Goal: Task Accomplishment & Management: Manage account settings

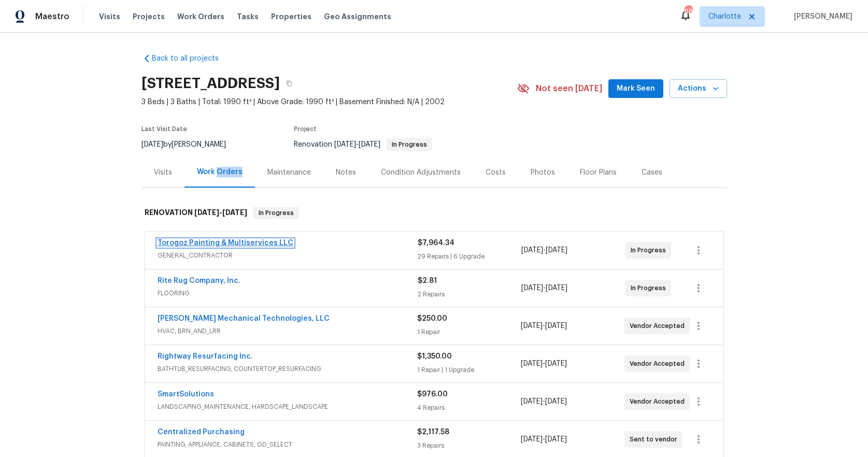
click at [253, 242] on link "Torogoz Painting & Multiservices LLC" at bounding box center [225, 242] width 136 height 7
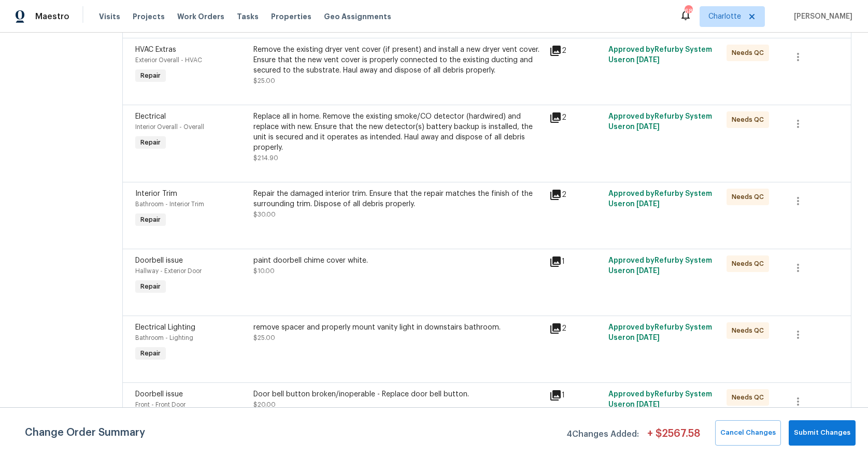
scroll to position [525, 0]
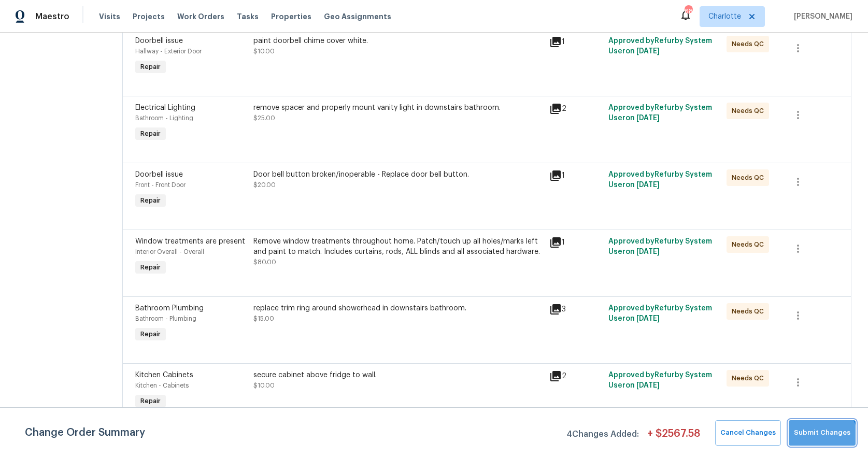
click at [821, 438] on span "Submit Changes" at bounding box center [822, 433] width 56 height 12
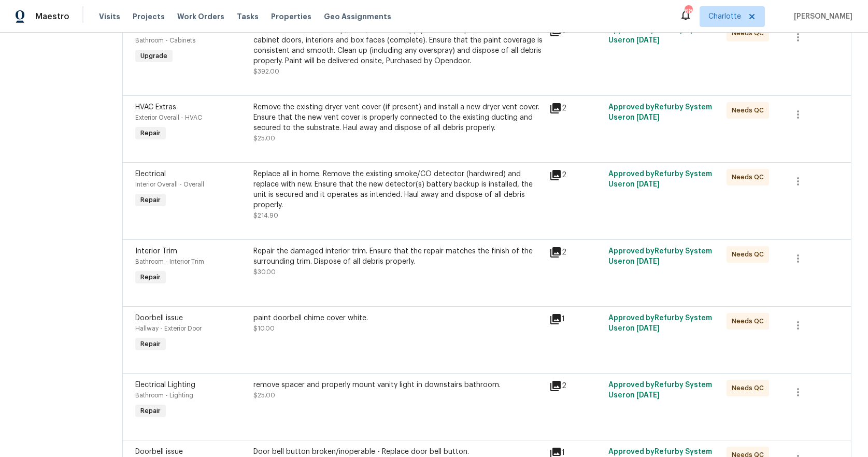
scroll to position [0, 0]
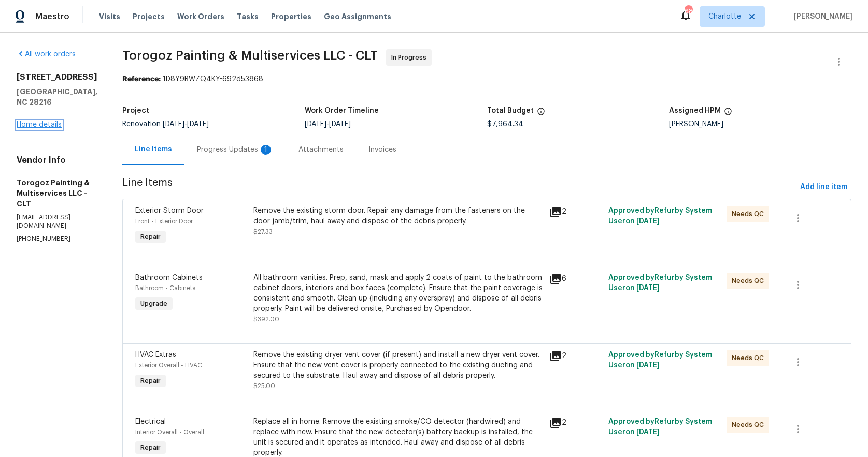
click at [40, 121] on link "Home details" at bounding box center [39, 124] width 45 height 7
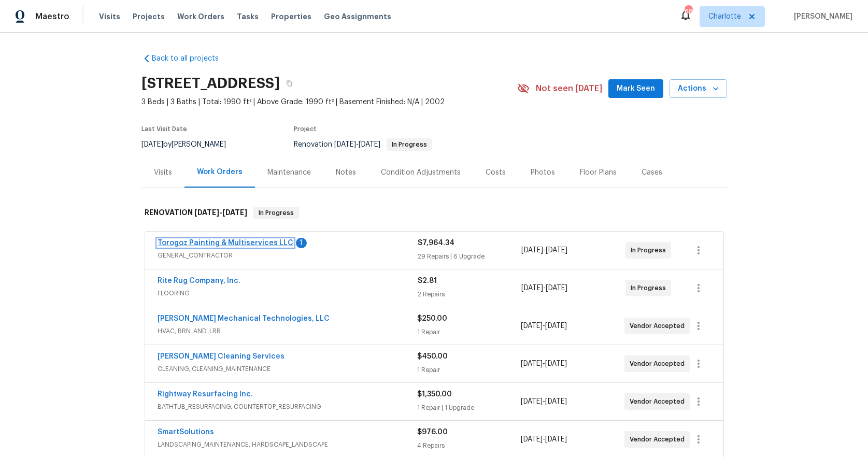
click at [254, 243] on link "Torogoz Painting & Multiservices LLC" at bounding box center [225, 242] width 136 height 7
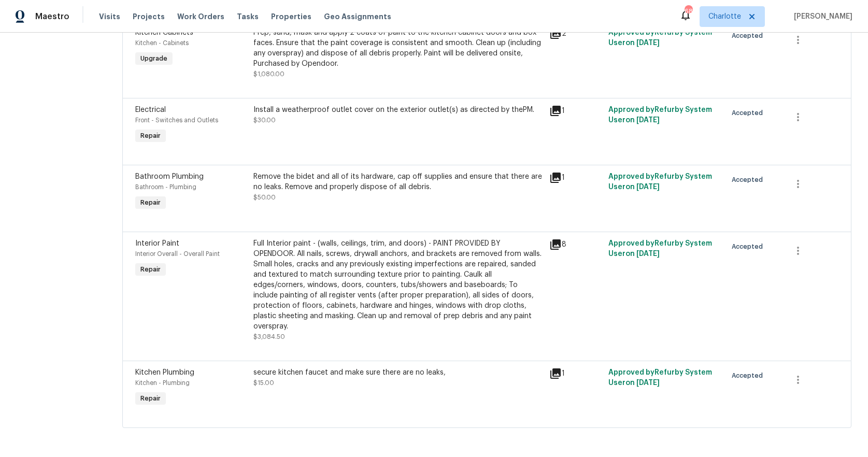
scroll to position [2331, 0]
click at [364, 367] on div "secure kitchen faucet and make sure there are no leaks," at bounding box center [397, 372] width 289 height 10
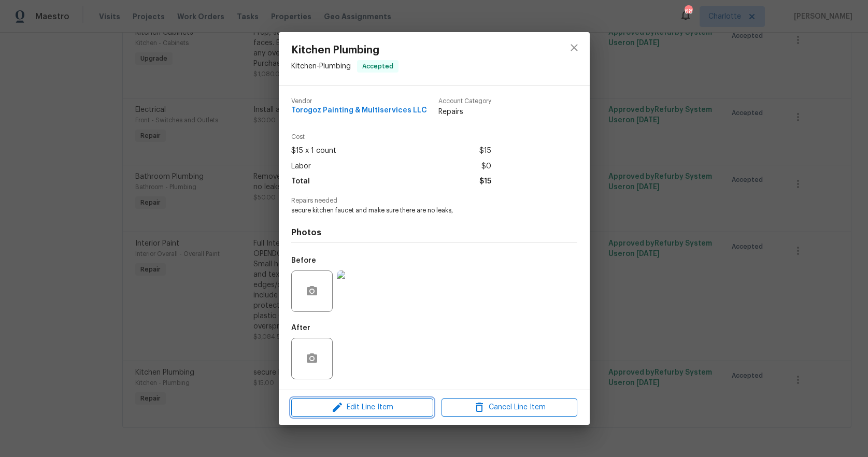
click at [371, 407] on span "Edit Line Item" at bounding box center [362, 407] width 136 height 13
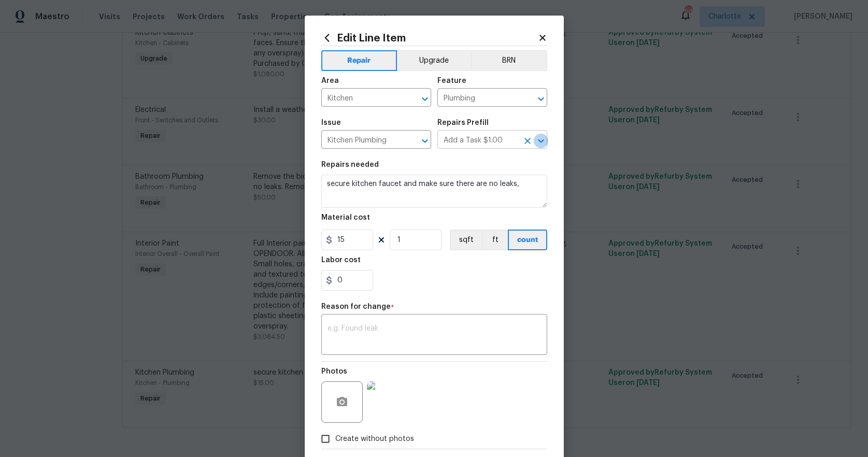
click at [536, 140] on icon "Open" at bounding box center [541, 141] width 12 height 12
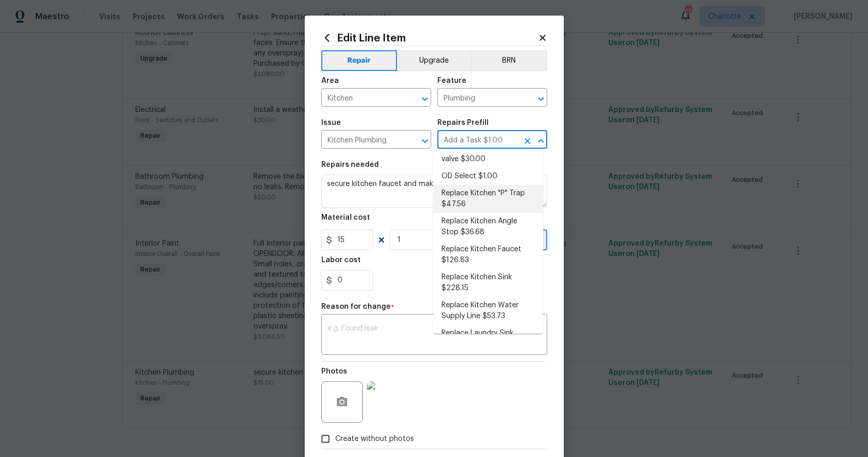
scroll to position [62, 0]
click at [485, 250] on li "Replace Kitchen Faucet $126.83" at bounding box center [488, 253] width 110 height 28
type input "Add a Task $1.00"
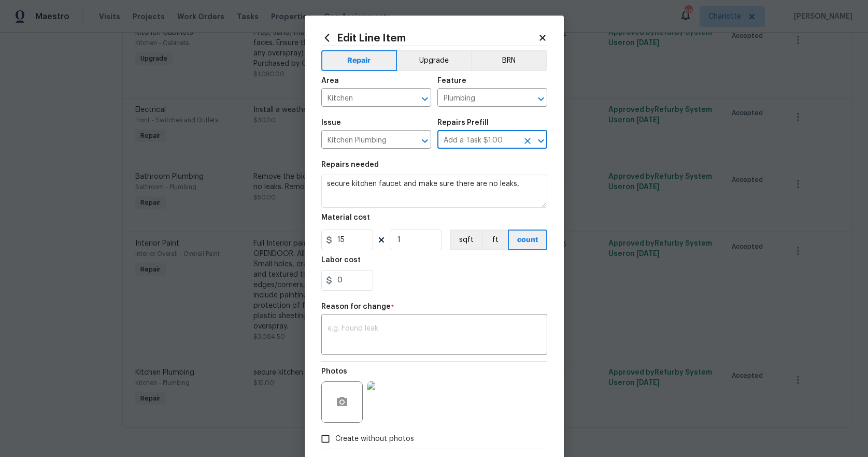
type textarea "Remove the existing kitchen faucet, prep the area and install a new kitchen fau…"
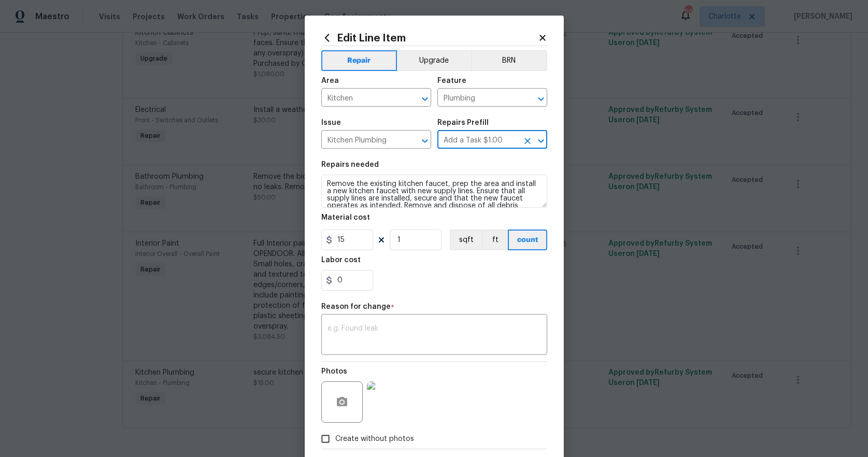
type input "Replace Kitchen Faucet $126.83"
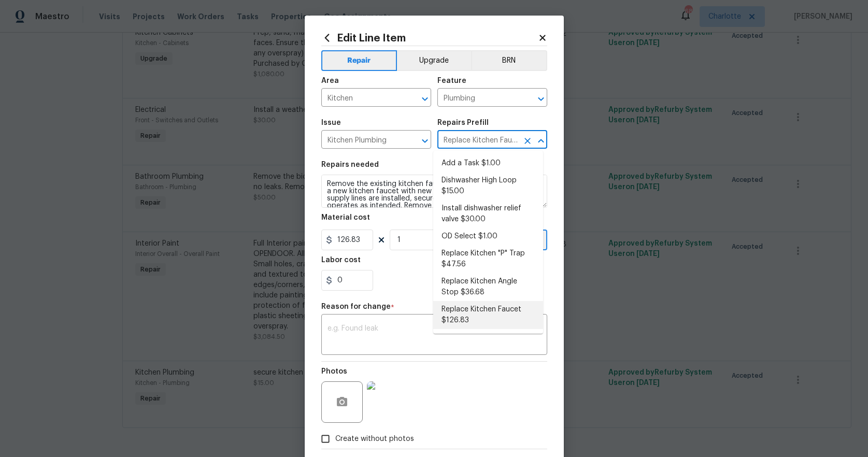
click at [464, 314] on li "Replace Kitchen Faucet $126.83" at bounding box center [488, 315] width 110 height 28
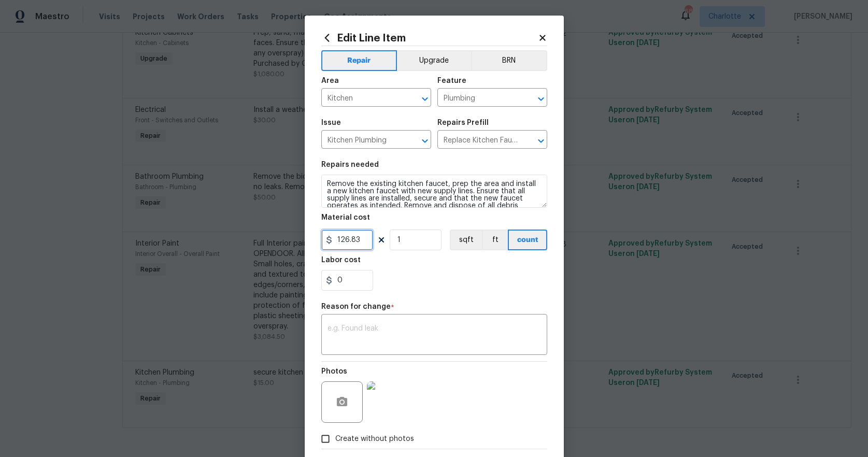
drag, startPoint x: 364, startPoint y: 239, endPoint x: 305, endPoint y: 229, distance: 59.9
click at [305, 229] on div "Edit Line Item Repair Upgrade BRN Area Kitchen ​ Feature Plumbing ​ Issue Kitch…" at bounding box center [434, 255] width 259 height 479
type input "135"
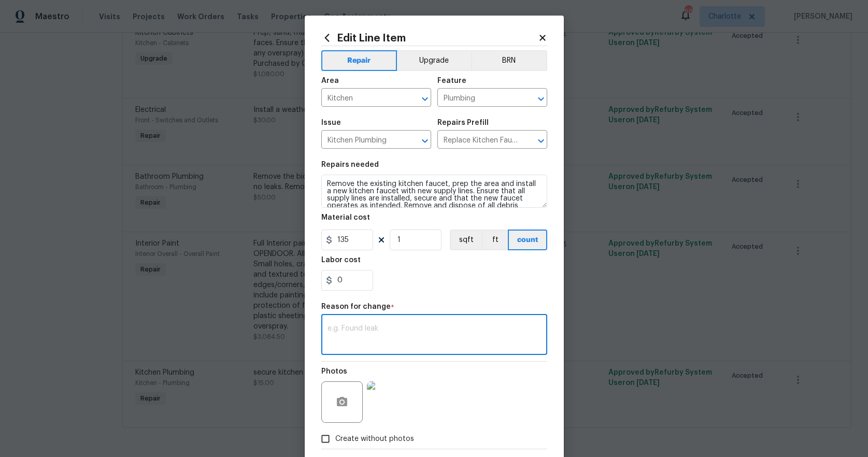
click at [347, 330] on textarea at bounding box center [433, 336] width 213 height 22
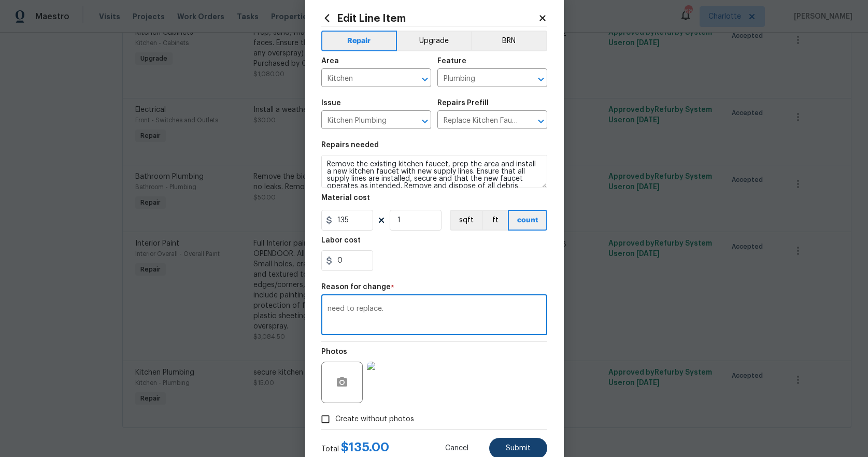
type textarea "need to replace."
click at [518, 442] on button "Submit" at bounding box center [518, 448] width 58 height 21
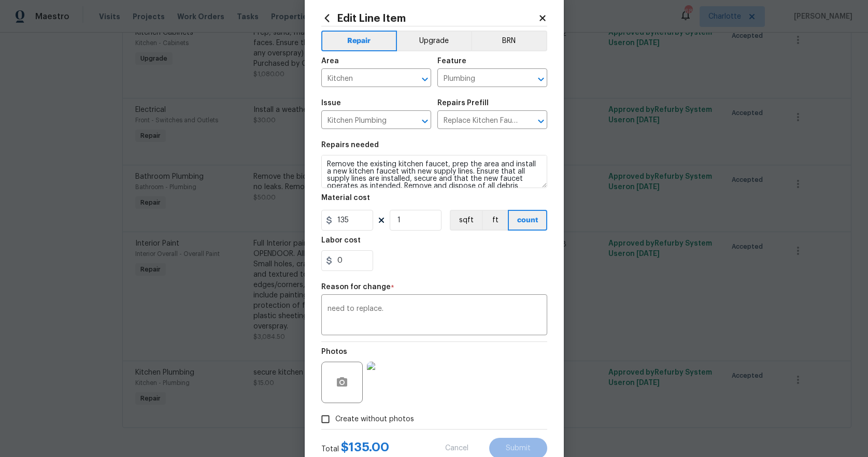
type textarea "secure kitchen faucet and make sure there are no leaks,"
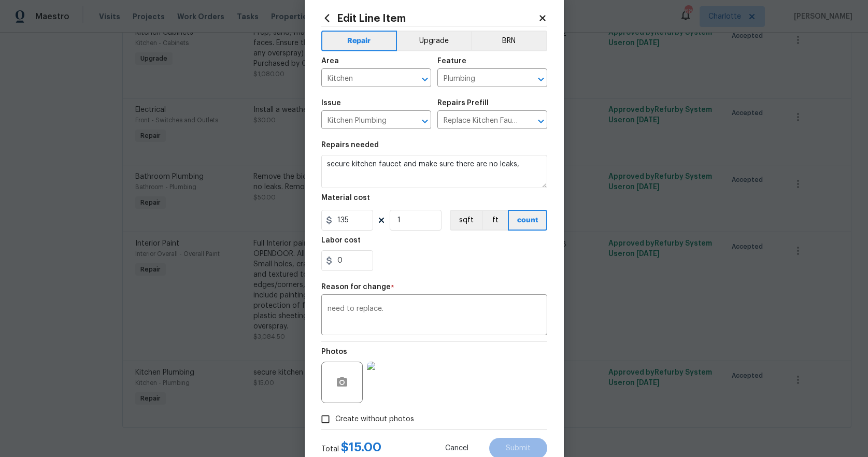
type input "Add a Task $1.00"
type input "15"
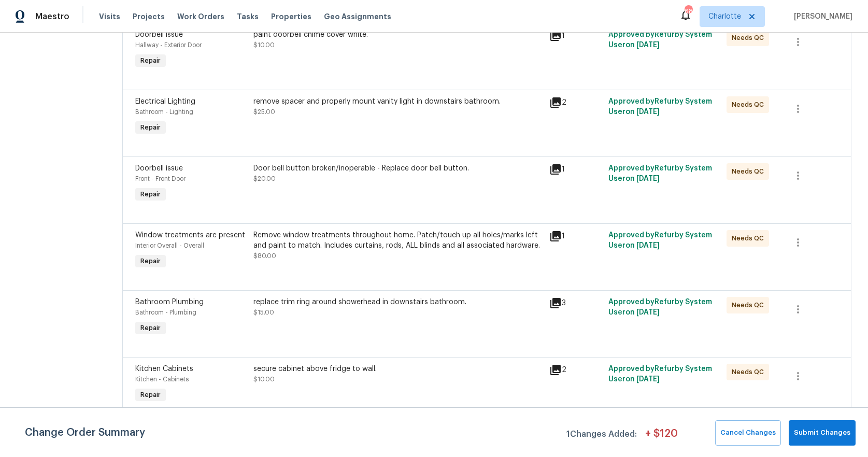
scroll to position [664, 0]
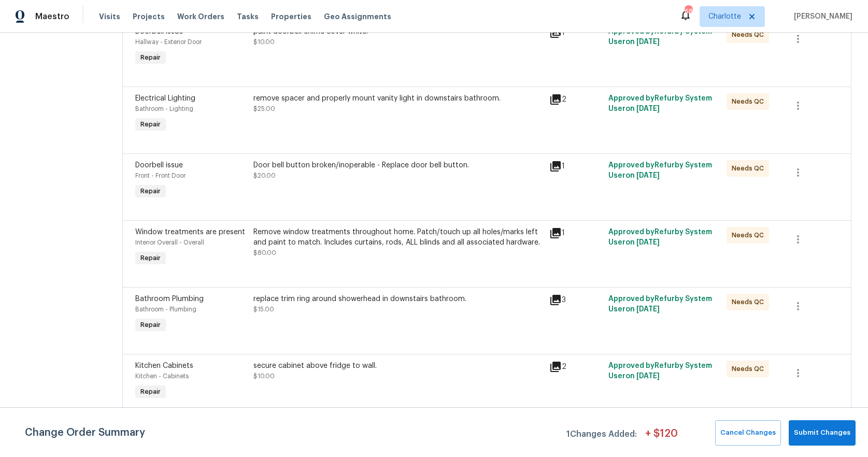
click at [381, 138] on div "remove spacer and properly mount vanity light in downstairs bathroom. $25.00" at bounding box center [397, 114] width 295 height 48
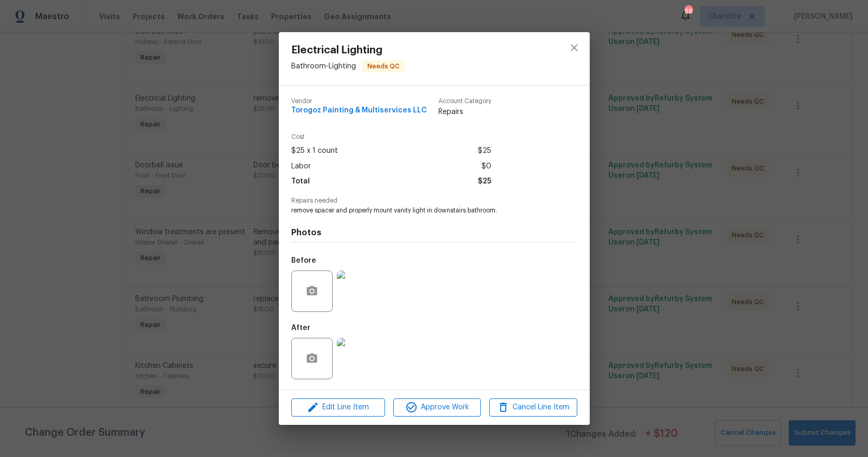
click at [332, 370] on div at bounding box center [311, 358] width 41 height 41
click at [344, 365] on img at bounding box center [357, 358] width 41 height 41
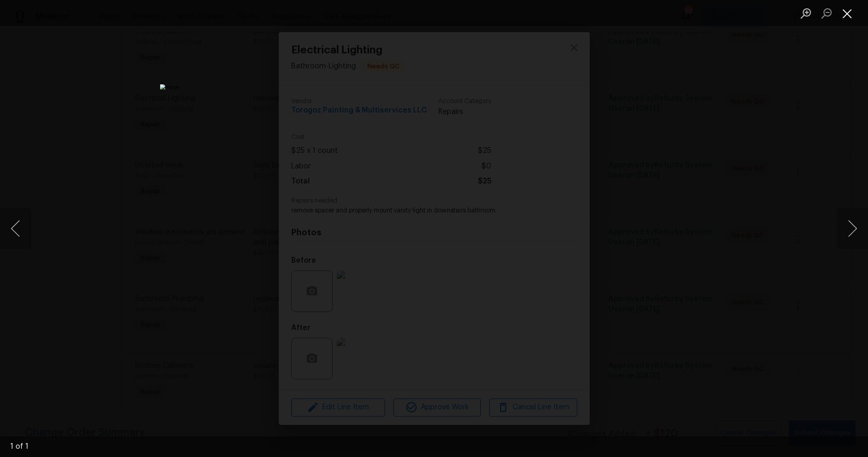
click at [845, 12] on button "Close lightbox" at bounding box center [847, 13] width 21 height 18
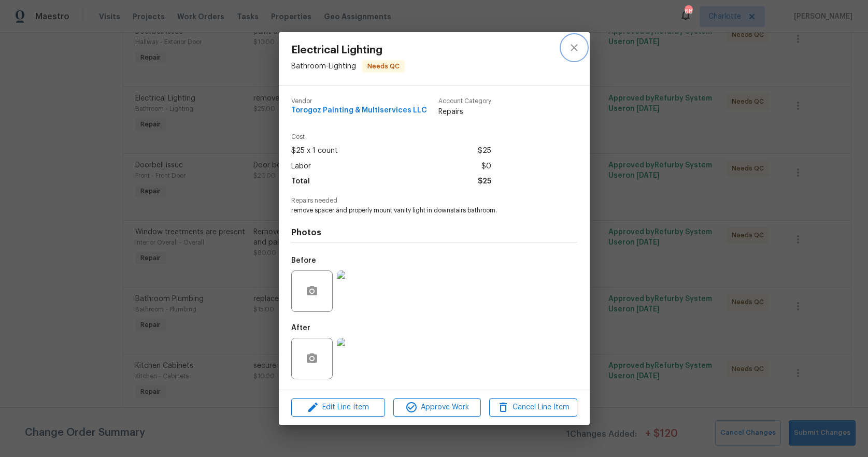
click at [576, 48] on icon "close" at bounding box center [574, 47] width 12 height 12
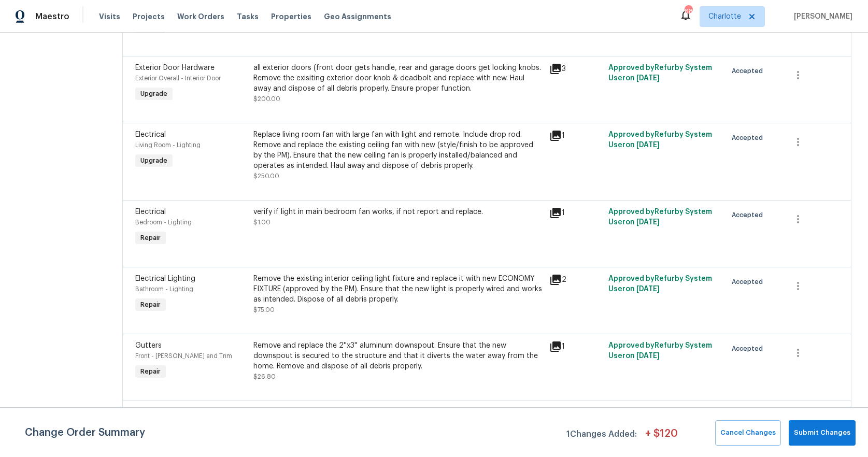
scroll to position [1341, 0]
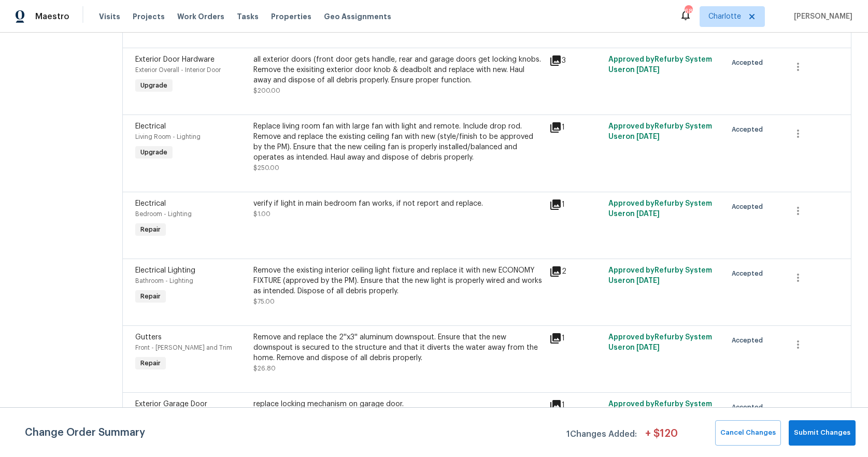
click at [379, 243] on div "verify if light in main bedroom fan works, if not report and replace. $1.00" at bounding box center [397, 219] width 295 height 48
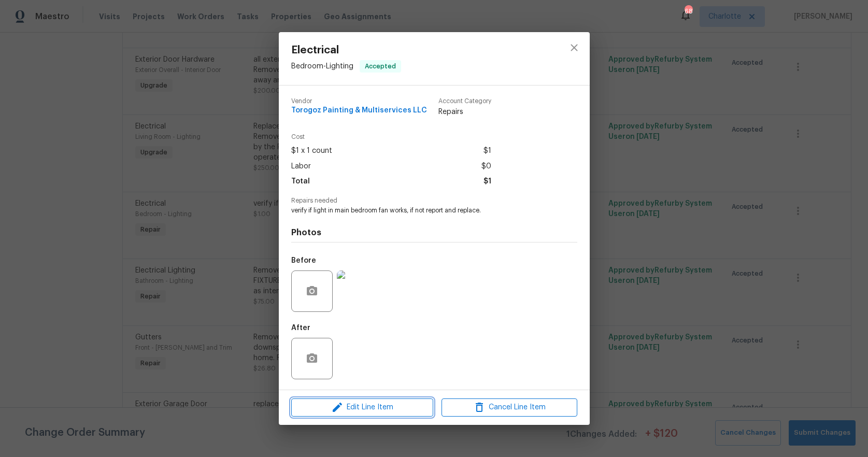
click at [396, 409] on span "Edit Line Item" at bounding box center [362, 407] width 136 height 13
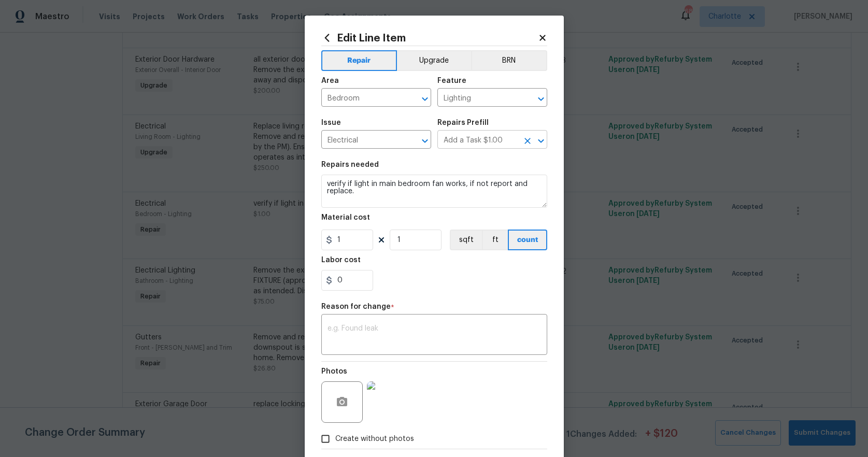
click at [537, 143] on icon "Open" at bounding box center [541, 141] width 12 height 12
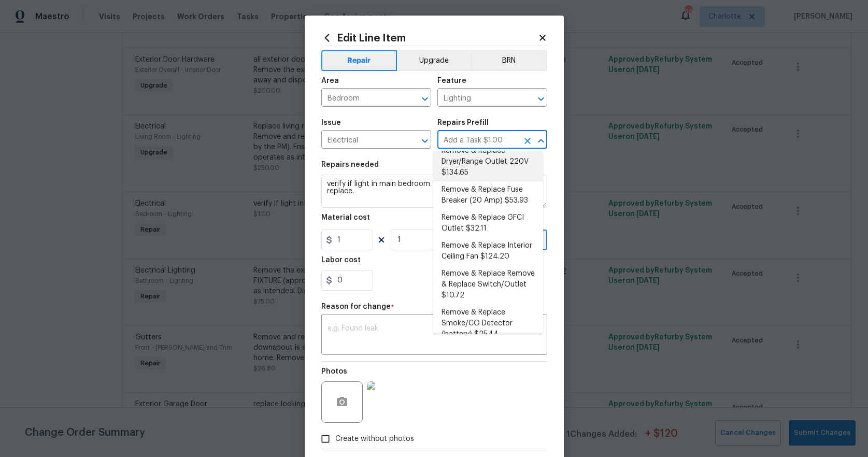
scroll to position [125, 0]
click at [484, 237] on li "Remove & Replace Interior Ceiling Fan $124.20" at bounding box center [488, 251] width 110 height 28
type input "Remove & Replace Interior Ceiling Fan $124.20"
type textarea "Remove and replace the existing ceiling fan with new (style/finish to be approv…"
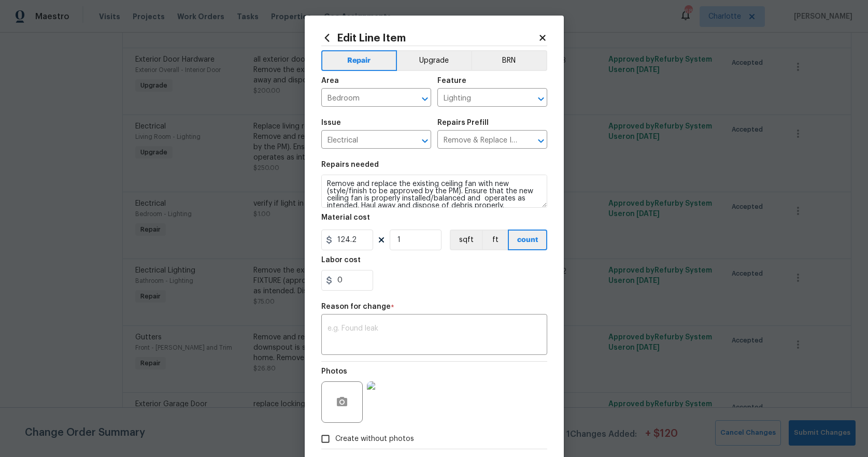
click at [449, 217] on div "Material cost" at bounding box center [434, 220] width 226 height 13
drag, startPoint x: 358, startPoint y: 239, endPoint x: 318, endPoint y: 234, distance: 40.7
click at [321, 234] on input "124.2" at bounding box center [347, 239] width 52 height 21
type input "175"
click at [411, 272] on div "0" at bounding box center [434, 280] width 226 height 21
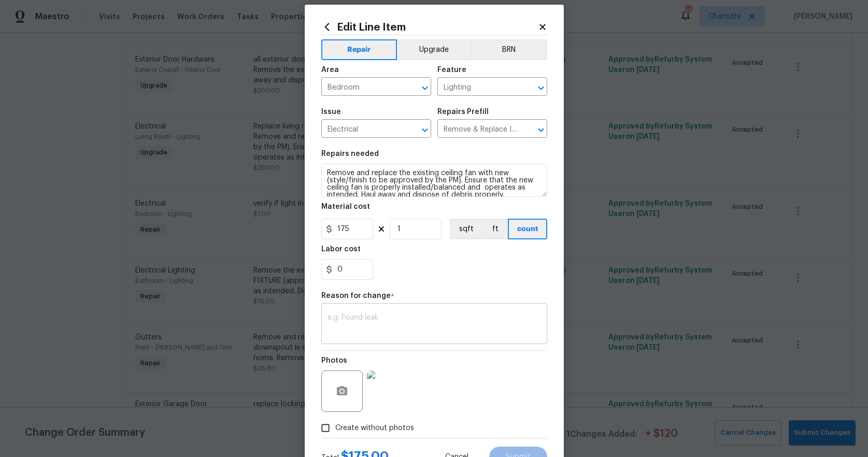
scroll to position [12, 0]
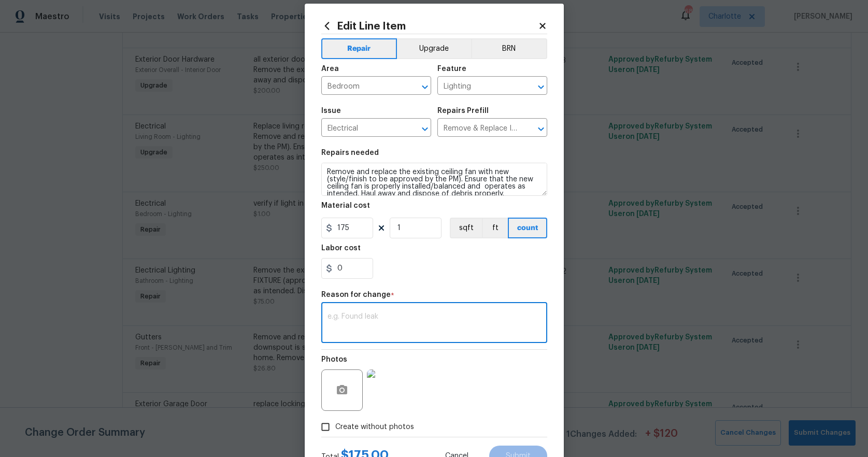
click at [392, 320] on textarea at bounding box center [433, 324] width 213 height 22
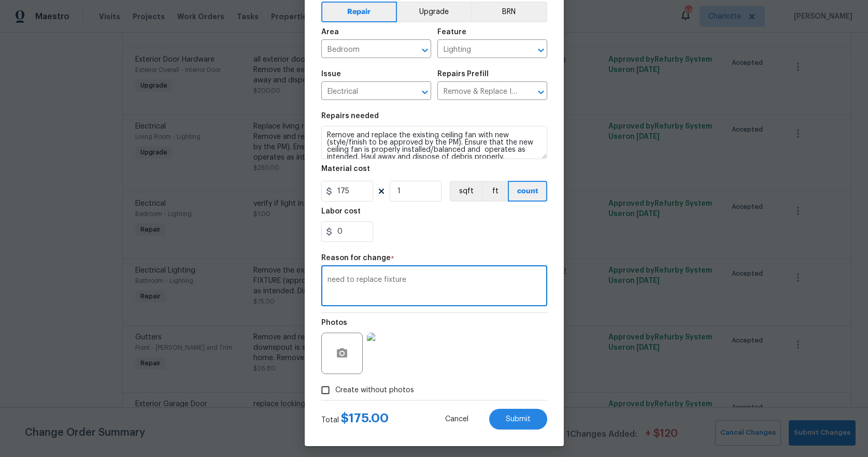
scroll to position [53, 0]
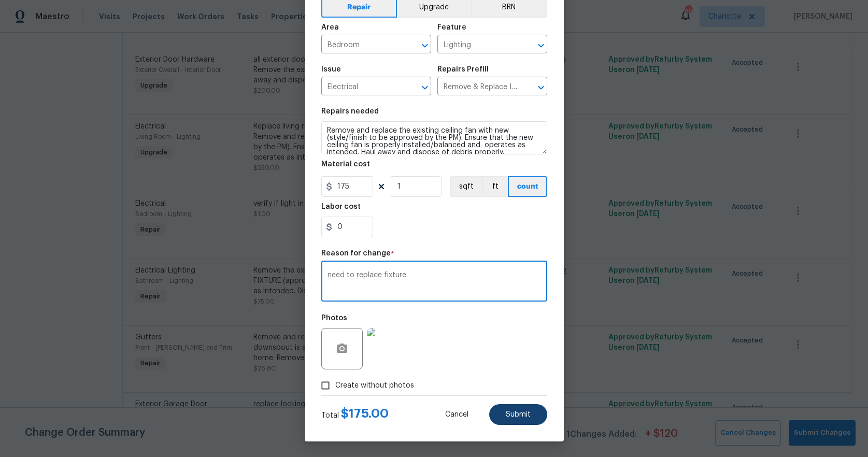
type textarea "need to replace fixture"
click at [509, 410] on button "Submit" at bounding box center [518, 414] width 58 height 21
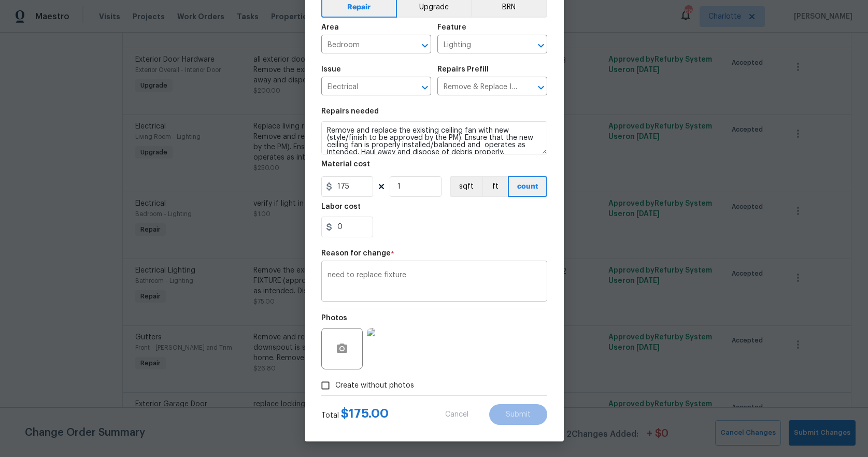
type textarea "verify if light in main bedroom fan works, if not report and replace."
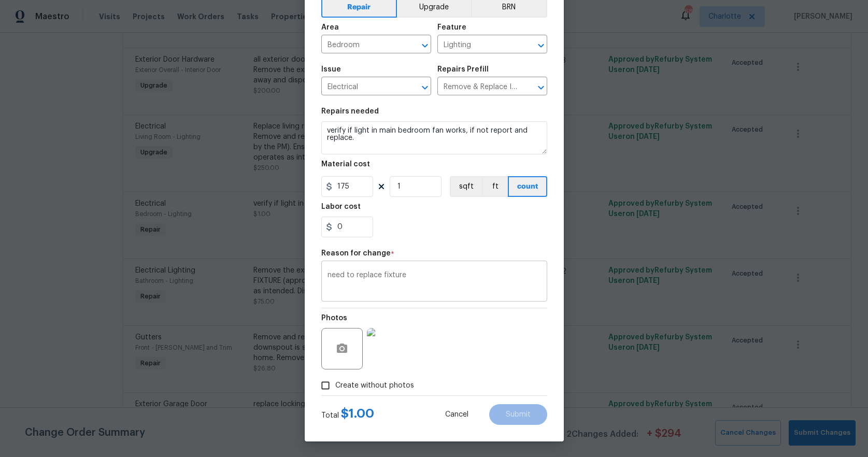
type input "Add a Task $1.00"
type input "1"
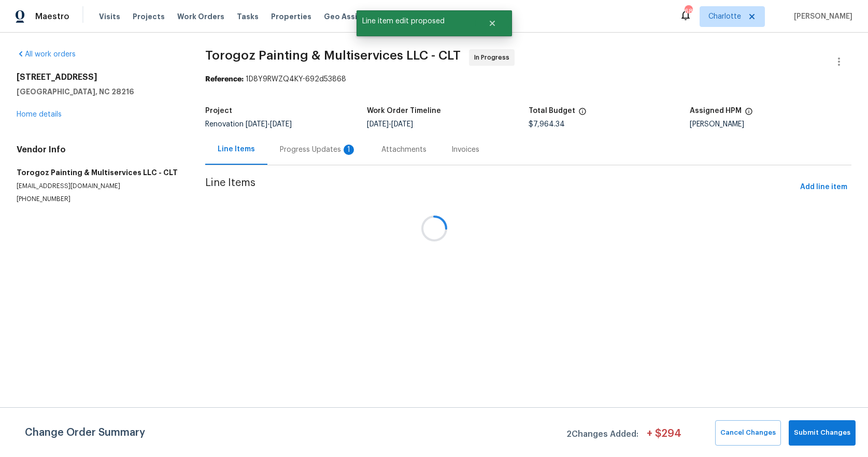
scroll to position [0, 0]
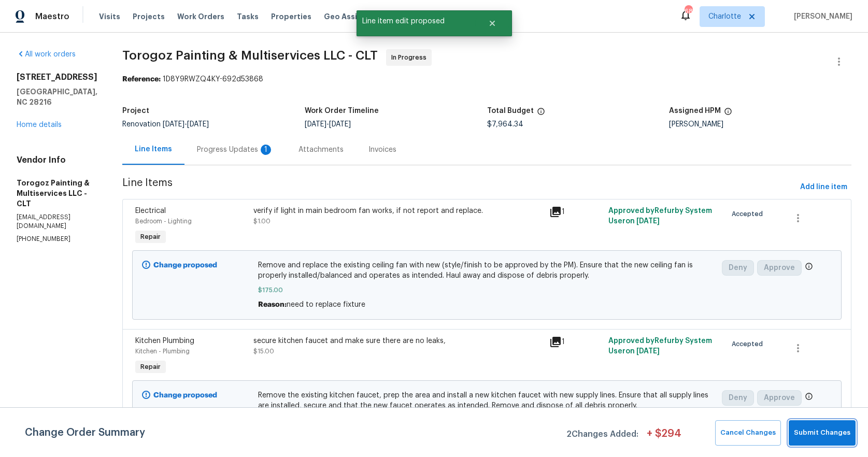
click at [821, 428] on span "Submit Changes" at bounding box center [822, 433] width 56 height 12
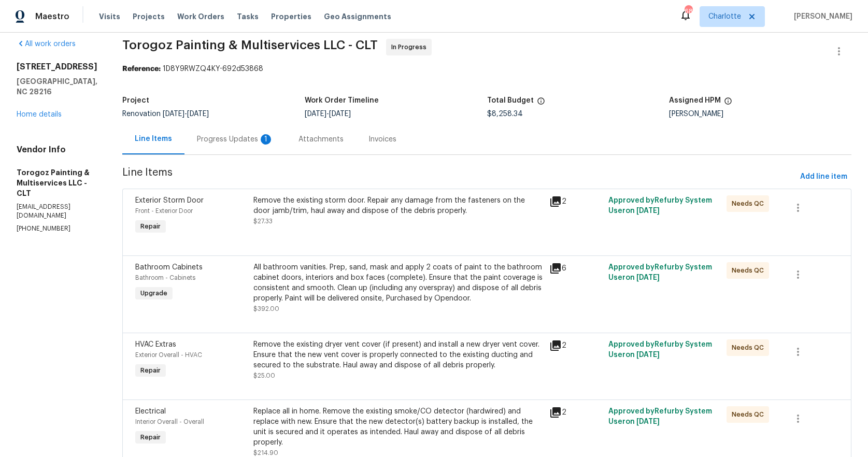
scroll to position [2045, 0]
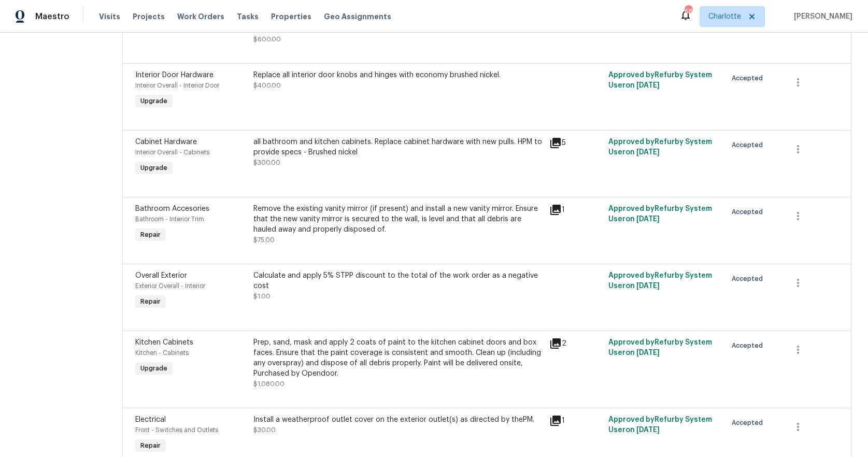
click at [423, 235] on div "Remove the existing vanity mirror (if present) and install a new vanity mirror.…" at bounding box center [397, 219] width 289 height 31
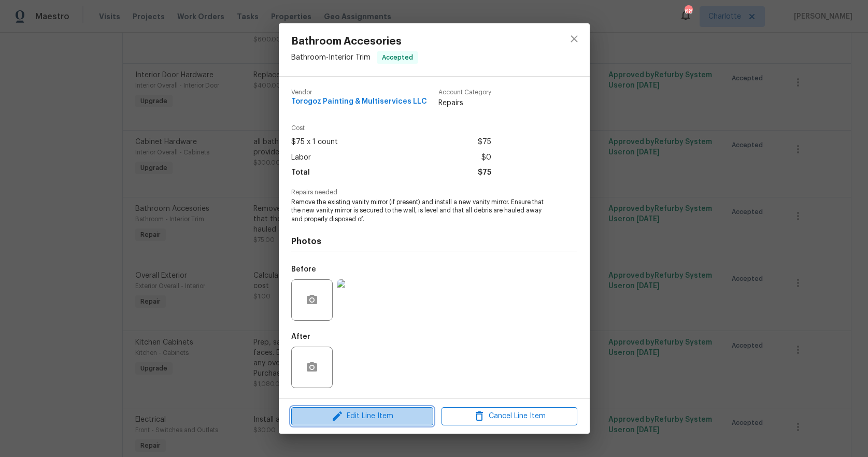
click at [391, 420] on span "Edit Line Item" at bounding box center [362, 416] width 136 height 13
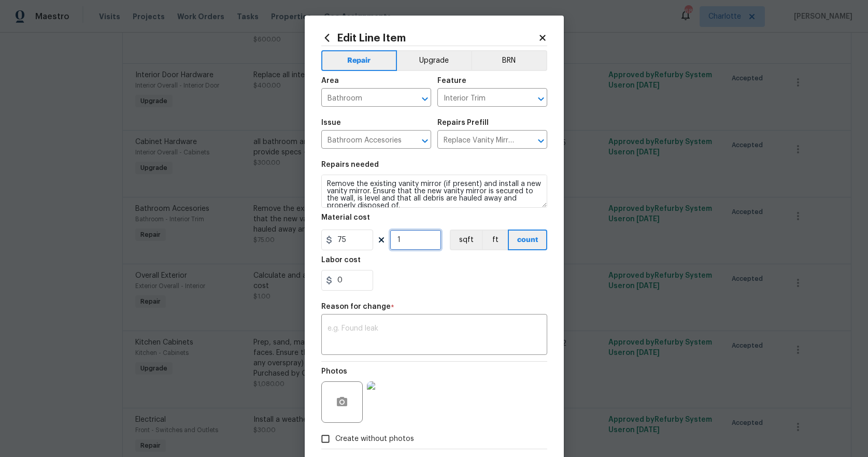
drag, startPoint x: 407, startPoint y: 240, endPoint x: 337, endPoint y: 227, distance: 71.1
click at [337, 227] on figure "Material cost 75 1 sqft ft count" at bounding box center [434, 232] width 226 height 36
type input "2"
click at [373, 332] on textarea at bounding box center [433, 336] width 213 height 22
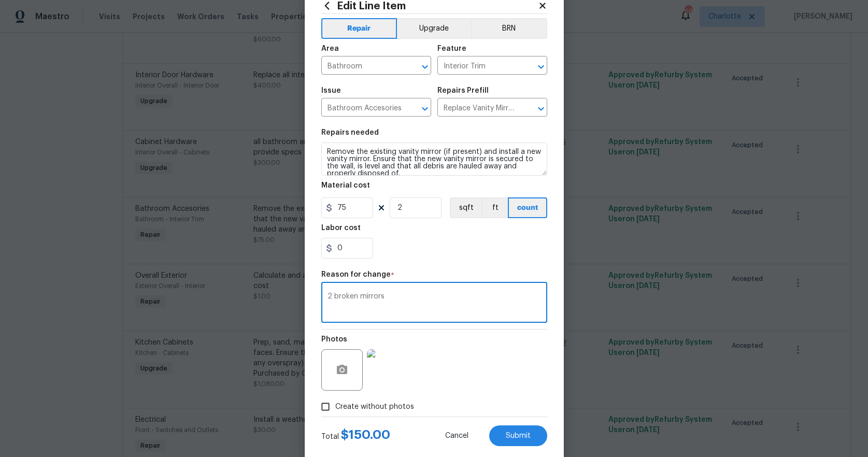
scroll to position [53, 0]
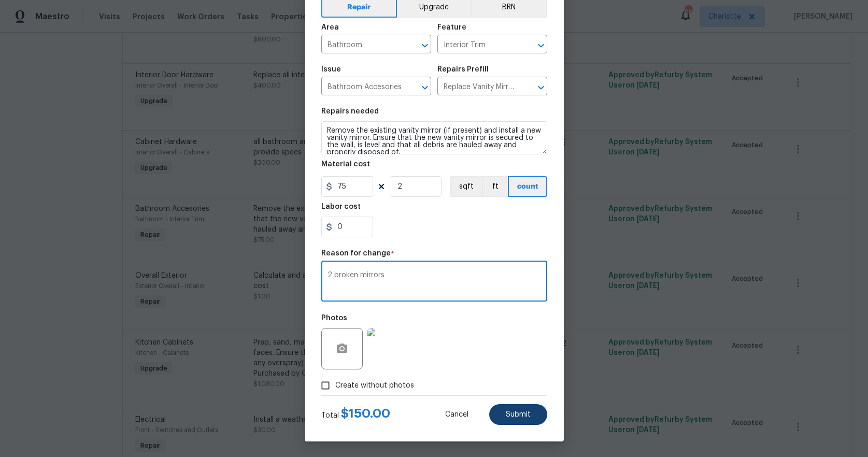
type textarea "2 broken mirrors"
click at [500, 414] on button "Submit" at bounding box center [518, 414] width 58 height 21
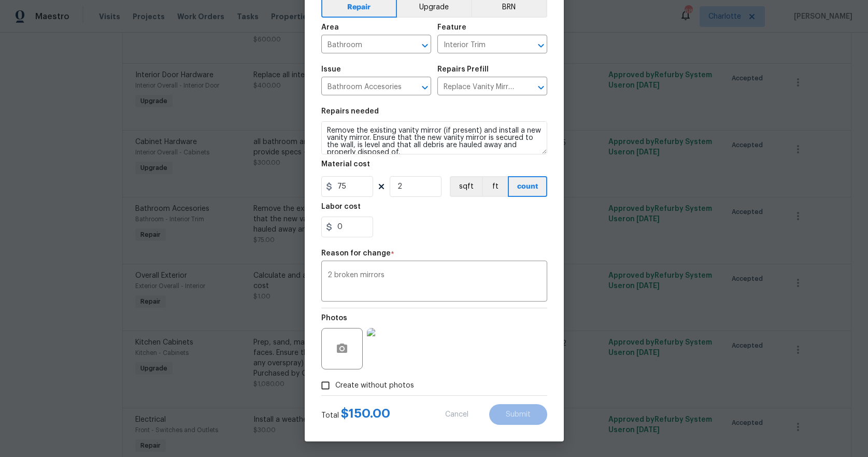
type input "1"
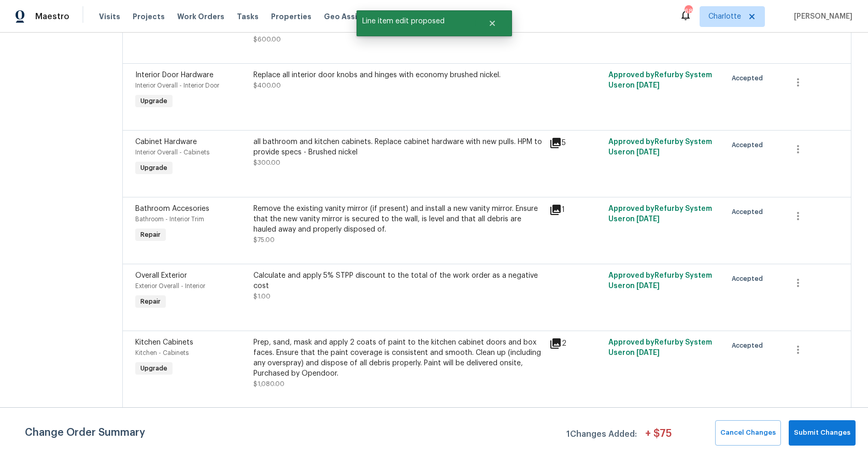
scroll to position [0, 0]
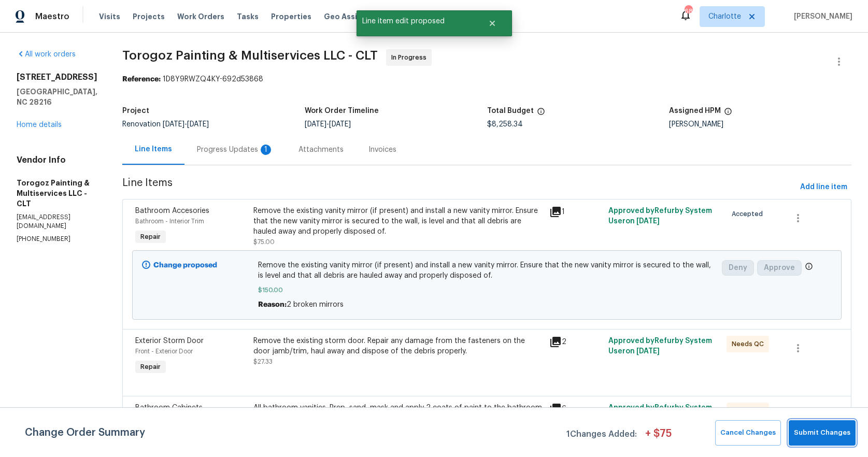
click at [829, 427] on span "Submit Changes" at bounding box center [822, 433] width 56 height 12
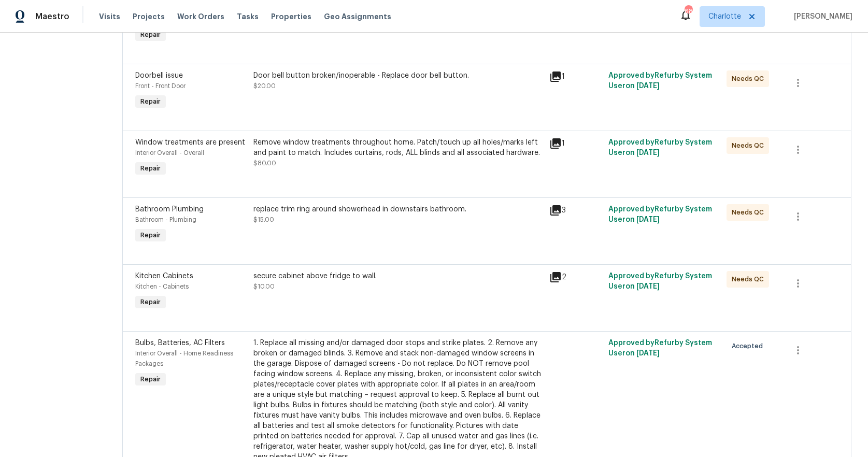
scroll to position [1747, 0]
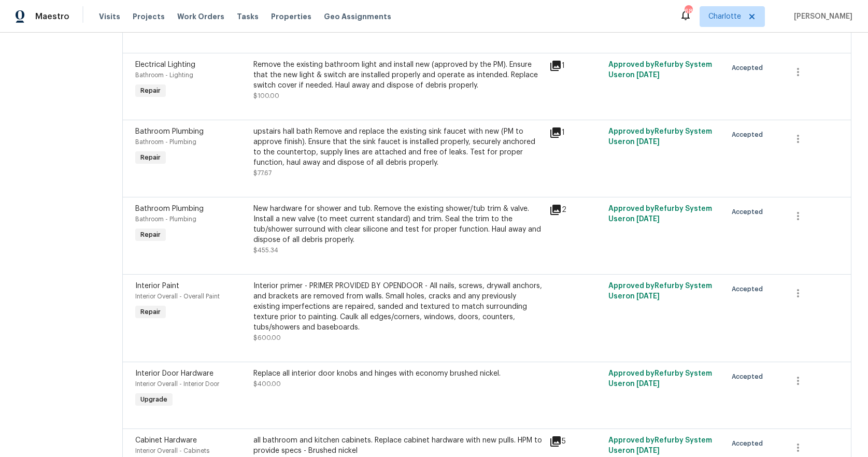
click at [249, 258] on div "Bathroom Plumbing Bathroom - Plumbing Repair" at bounding box center [191, 229] width 118 height 58
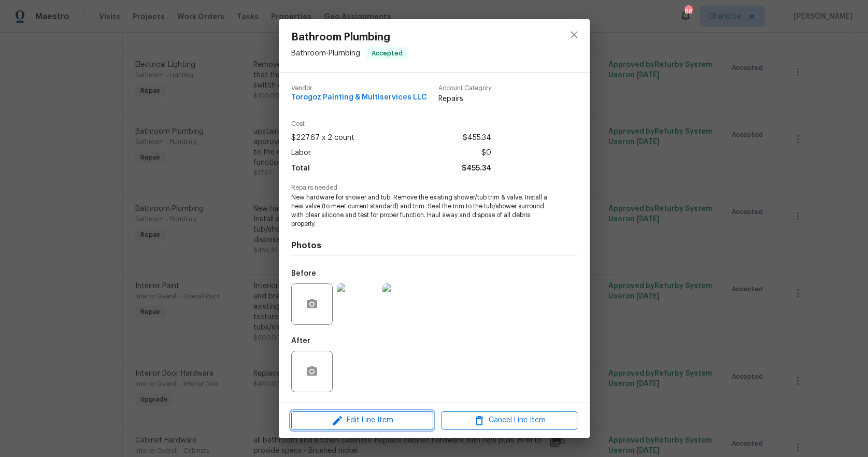
click at [385, 421] on span "Edit Line Item" at bounding box center [362, 420] width 136 height 13
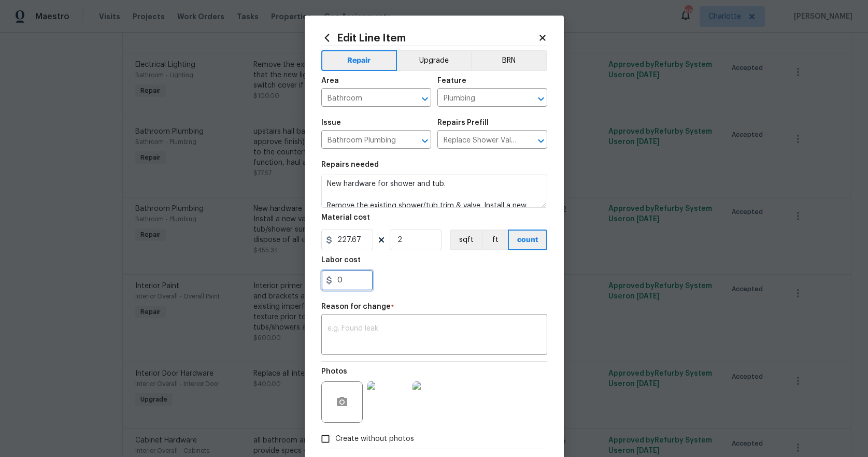
drag, startPoint x: 351, startPoint y: 280, endPoint x: 266, endPoint y: 267, distance: 85.9
click at [266, 267] on div "Edit Line Item Repair Upgrade BRN Area Bathroom ​ Feature Plumbing ​ Issue Bath…" at bounding box center [434, 228] width 868 height 457
type input "344.66"
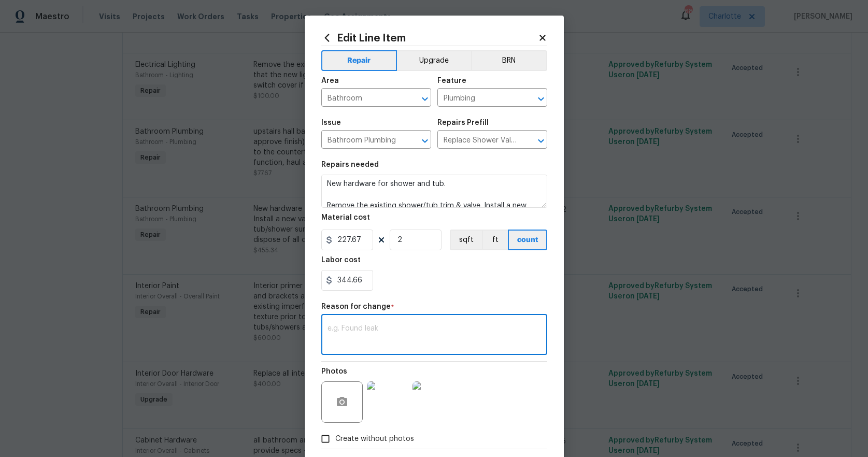
click at [423, 341] on textarea at bounding box center [433, 336] width 213 height 22
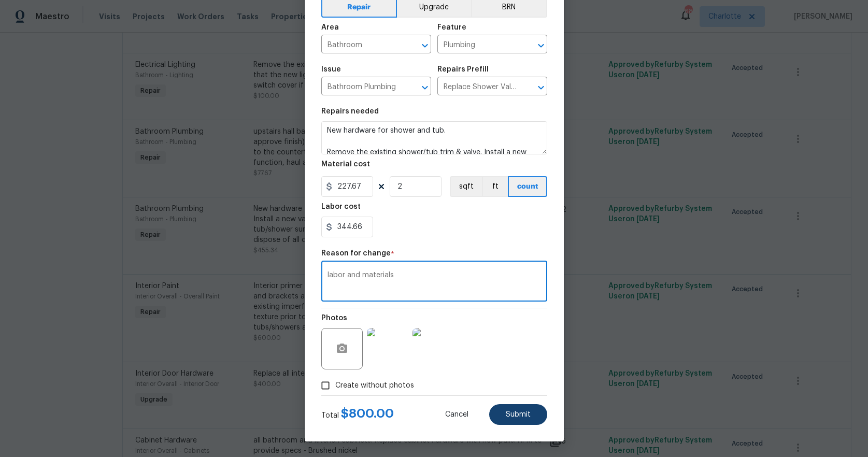
type textarea "labor and materials"
click at [518, 415] on span "Submit" at bounding box center [518, 415] width 25 height 8
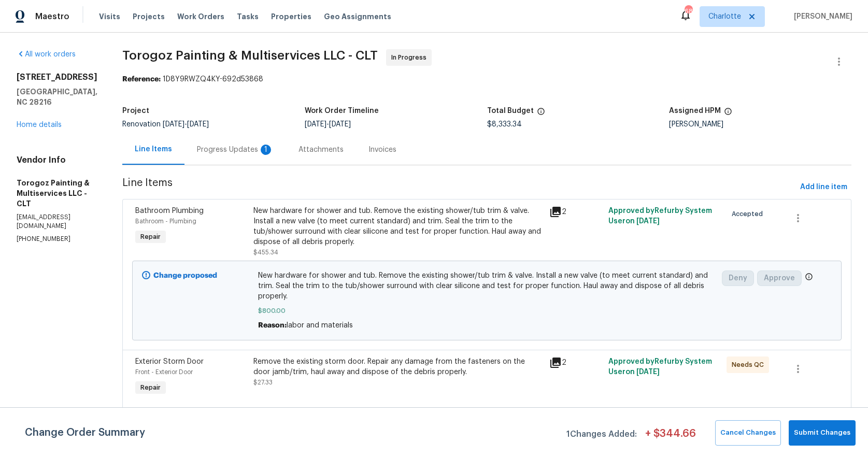
scroll to position [353, 0]
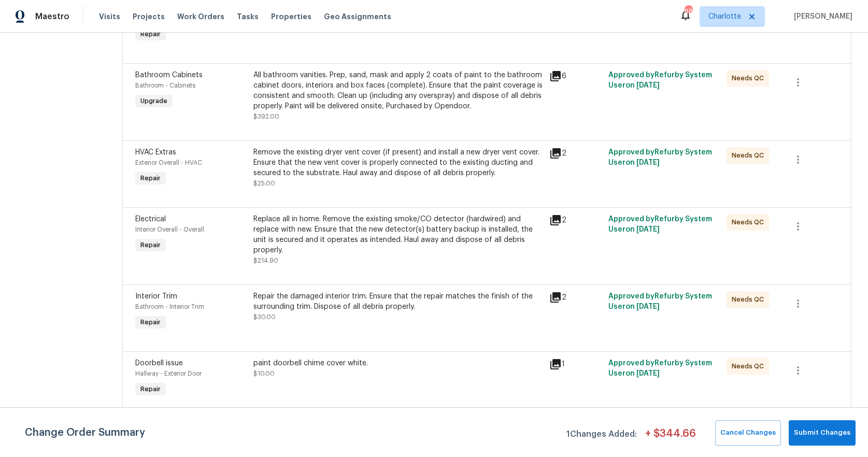
click at [382, 245] on div "Replace all in home. Remove the existing smoke/CO detector (hardwired) and repl…" at bounding box center [397, 234] width 289 height 41
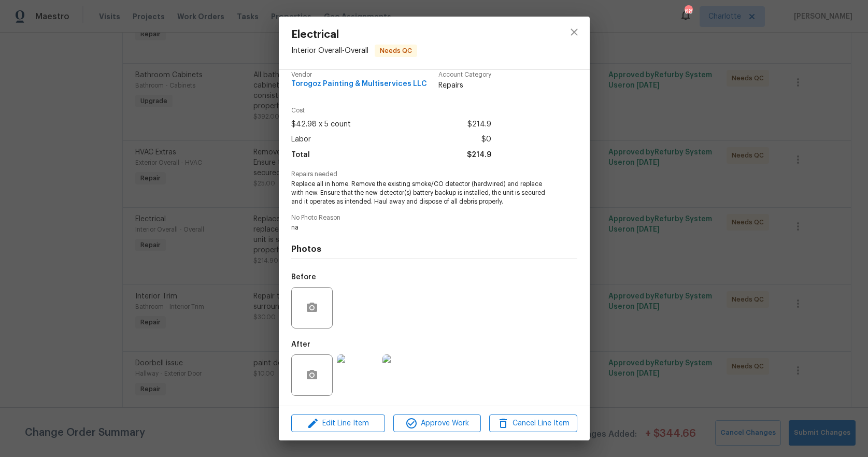
scroll to position [11, 0]
click at [364, 377] on img at bounding box center [357, 374] width 41 height 41
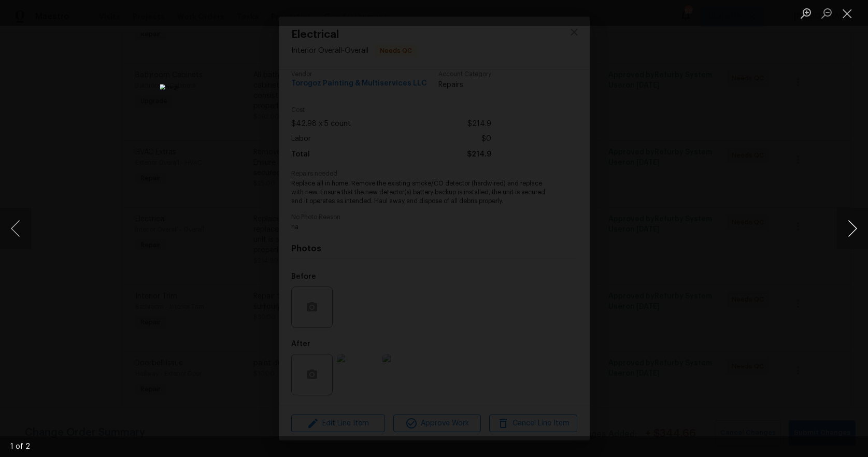
click at [851, 229] on button "Next image" at bounding box center [852, 228] width 31 height 41
click at [852, 11] on button "Close lightbox" at bounding box center [847, 13] width 21 height 18
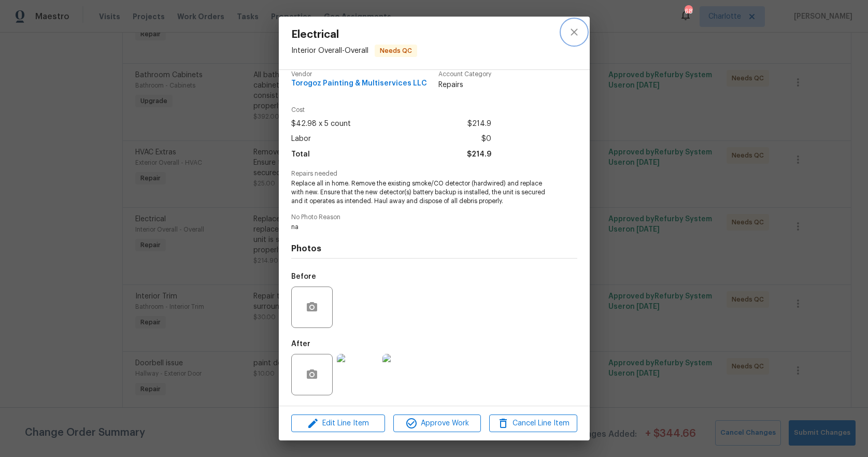
click at [572, 33] on icon "close" at bounding box center [573, 31] width 7 height 7
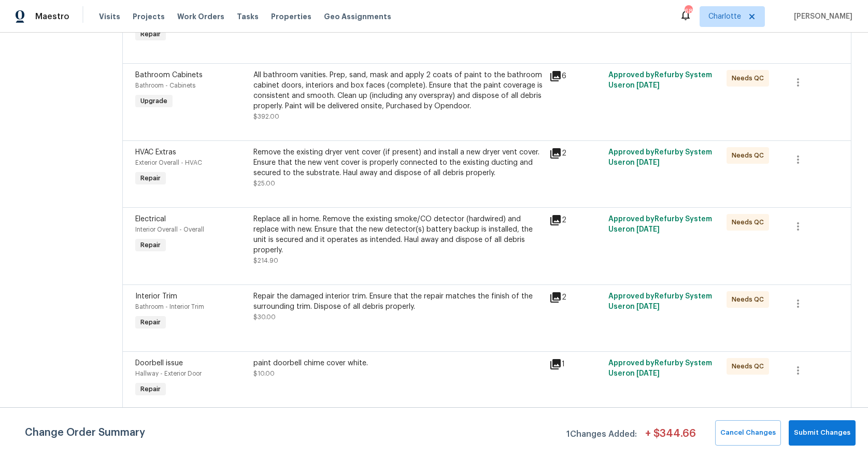
scroll to position [0, 0]
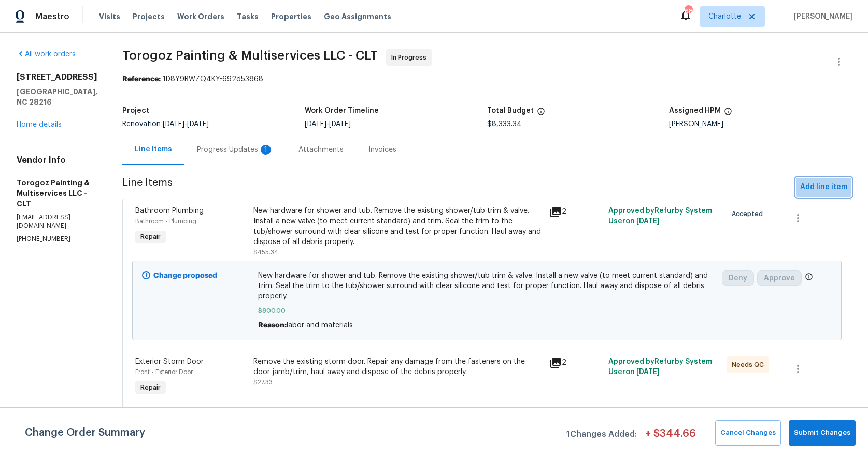
click at [821, 191] on span "Add line item" at bounding box center [823, 187] width 47 height 13
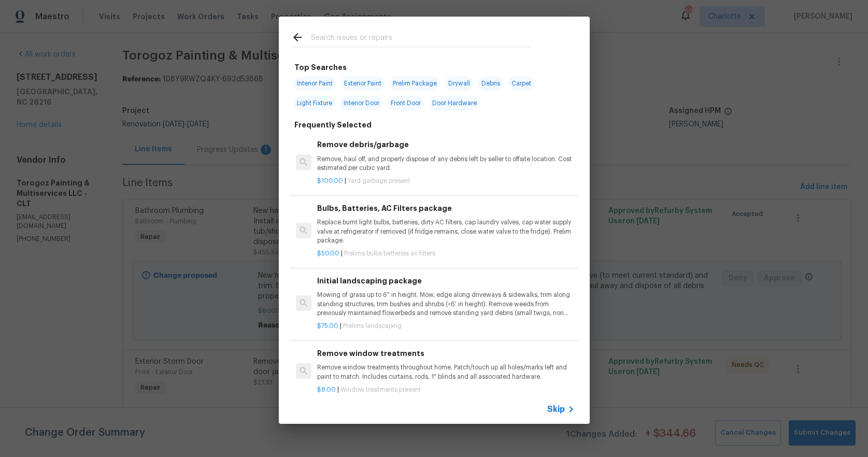
click at [321, 38] on input "text" at bounding box center [421, 39] width 220 height 16
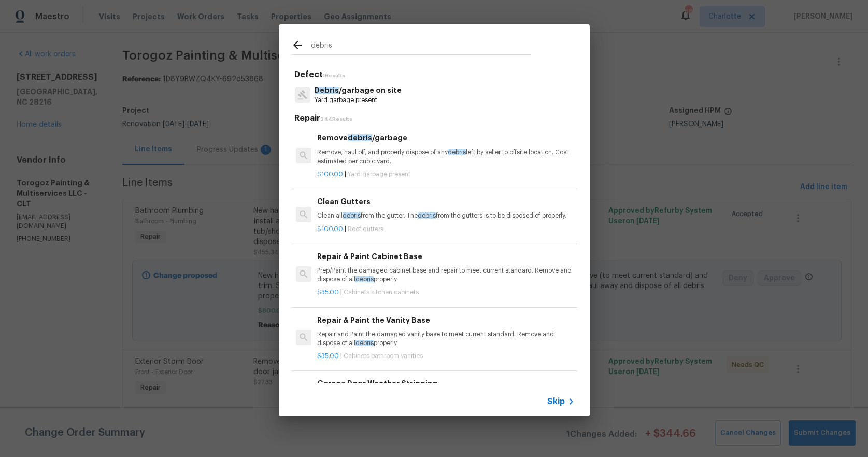
type input "debris"
click at [375, 154] on p "Remove, haul off, and properly dispose of any debris left by seller to offsite …" at bounding box center [445, 157] width 257 height 18
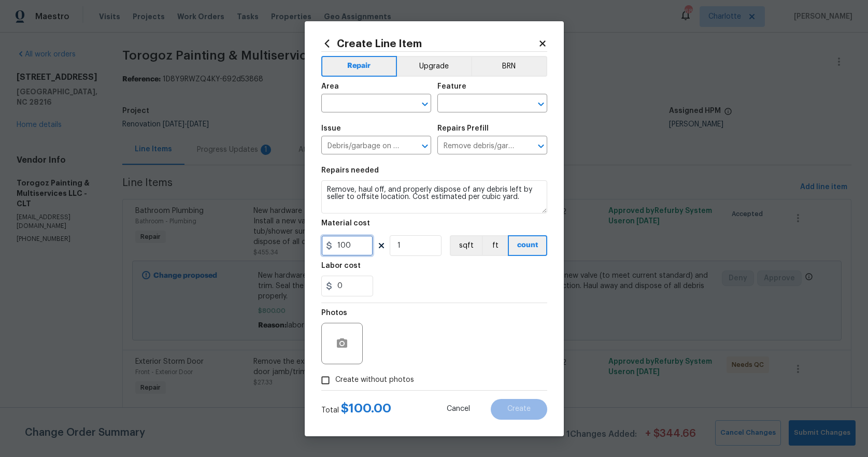
drag, startPoint x: 363, startPoint y: 251, endPoint x: 294, endPoint y: 235, distance: 70.9
click at [294, 235] on div "Create Line Item Repair Upgrade BRN Area ​ Feature ​ Issue Debris/garbage on si…" at bounding box center [434, 228] width 868 height 457
drag, startPoint x: 351, startPoint y: 284, endPoint x: 341, endPoint y: 283, distance: 9.4
click at [341, 285] on input "0" at bounding box center [347, 286] width 52 height 21
type input "175"
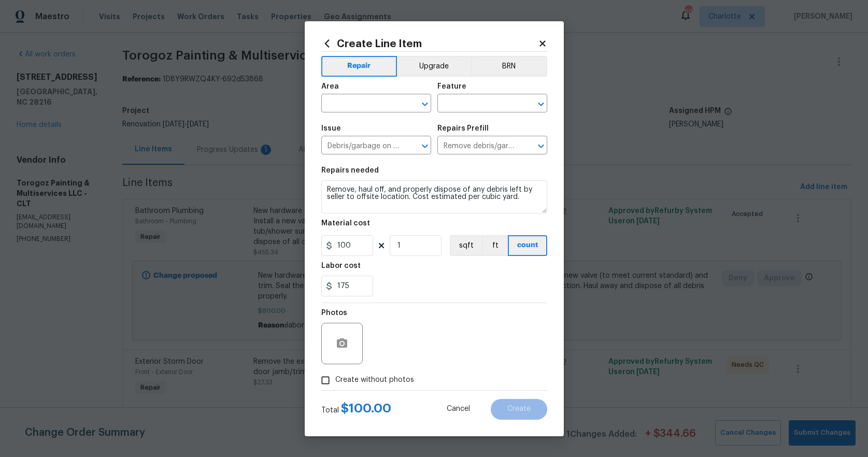
click at [368, 383] on span "Create without photos" at bounding box center [374, 379] width 79 height 11
click at [335, 383] on input "Create without photos" at bounding box center [325, 380] width 20 height 20
checkbox input "true"
click at [414, 347] on textarea at bounding box center [459, 343] width 176 height 41
type textarea "na"
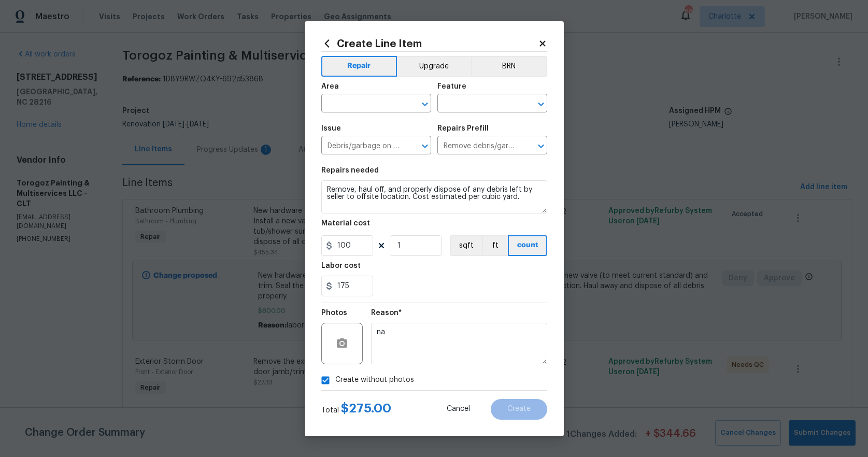
click at [491, 384] on div "Create without photos" at bounding box center [434, 380] width 226 height 20
click at [369, 106] on input "text" at bounding box center [361, 104] width 81 height 16
click at [356, 143] on li "Interior Overall" at bounding box center [376, 144] width 110 height 17
type input "Interior Overall"
click at [473, 108] on input "text" at bounding box center [477, 104] width 81 height 16
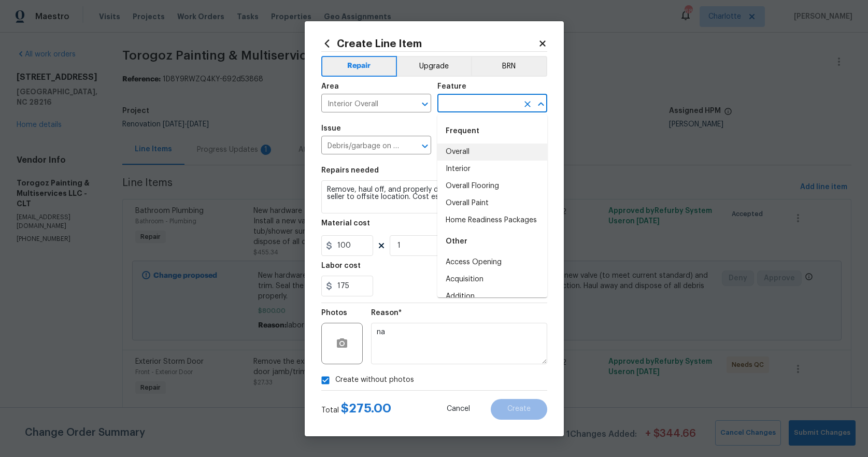
click at [451, 147] on li "Overall" at bounding box center [492, 151] width 110 height 17
type input "Overall"
click at [362, 186] on textarea "Remove, haul off, and properly dispose of any debris left by seller to offsite …" at bounding box center [434, 196] width 226 height 33
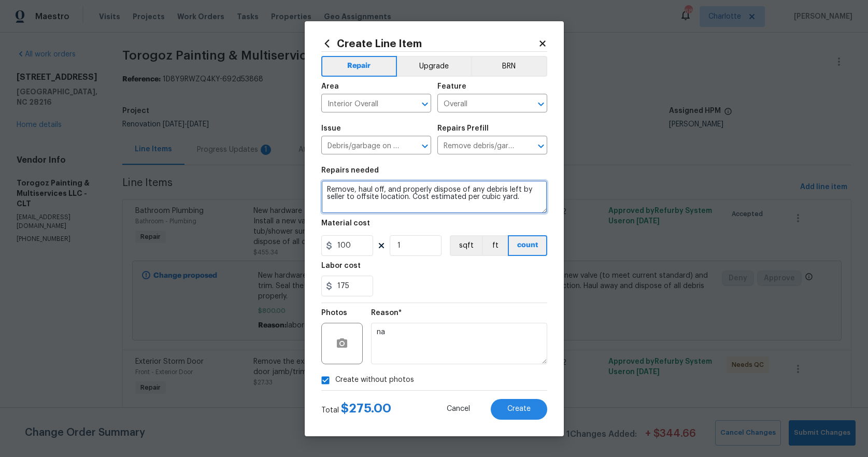
click at [362, 186] on textarea "Remove, haul off, and properly dispose of any debris left by seller to offsite …" at bounding box center [434, 196] width 226 height 33
click at [324, 188] on textarea "Remove, haul off, and properly dispose of any debris left by seller to offsite …" at bounding box center [434, 196] width 226 height 33
paste textarea "remove the debris inside and around the property including the trash cans"
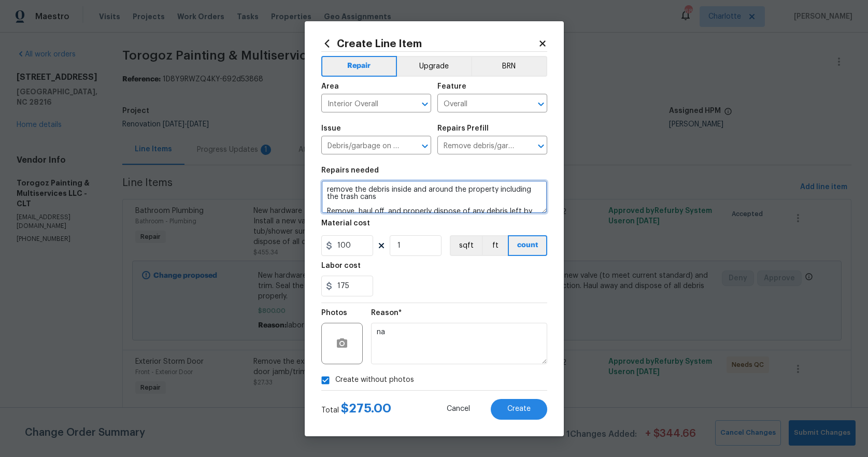
scroll to position [3, 0]
type textarea "remove the debris inside and around the property including the trash cans Remov…"
click at [513, 412] on span "Create" at bounding box center [518, 409] width 23 height 8
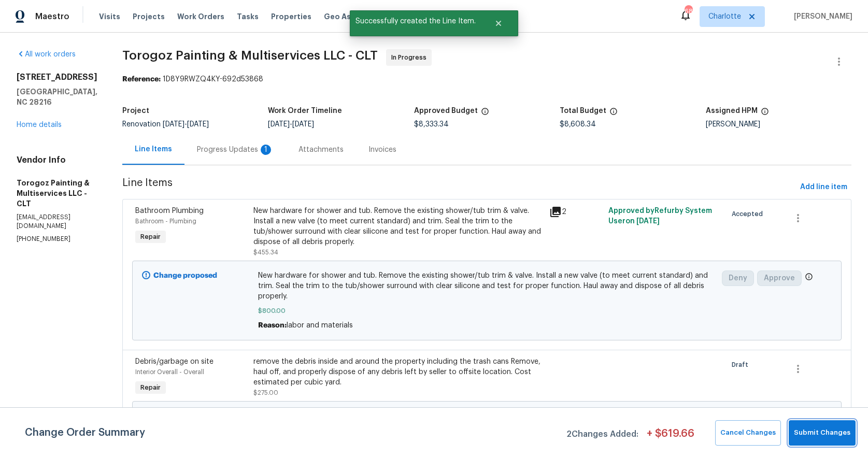
click at [798, 428] on span "Submit Changes" at bounding box center [822, 433] width 56 height 12
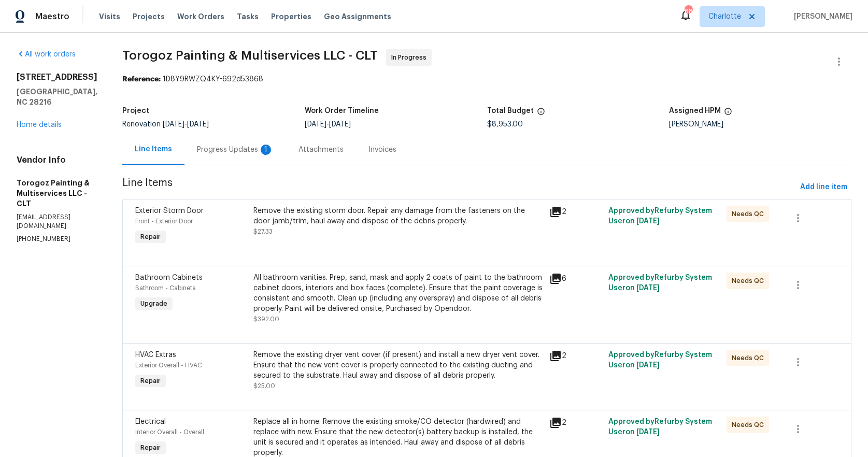
click at [230, 149] on div "Progress Updates 1" at bounding box center [235, 150] width 77 height 10
click at [172, 149] on div "Line Items" at bounding box center [153, 149] width 37 height 10
click at [238, 147] on div "Progress Updates" at bounding box center [227, 150] width 61 height 10
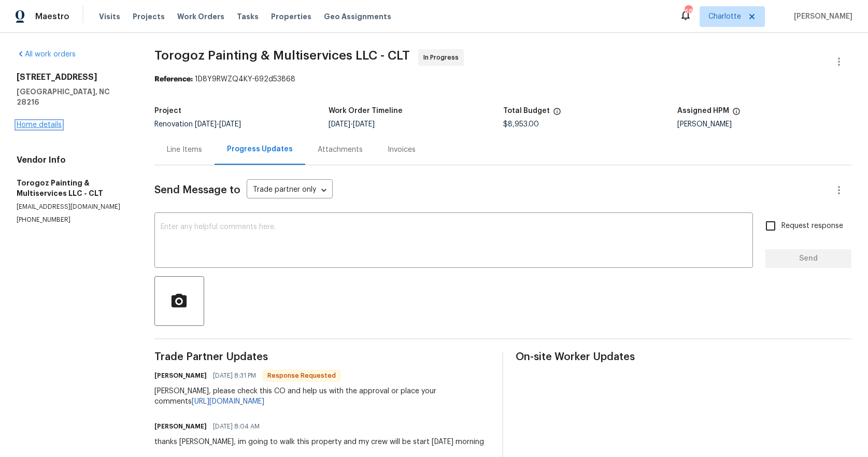
click at [41, 121] on link "Home details" at bounding box center [39, 124] width 45 height 7
